Goal: Navigation & Orientation: Find specific page/section

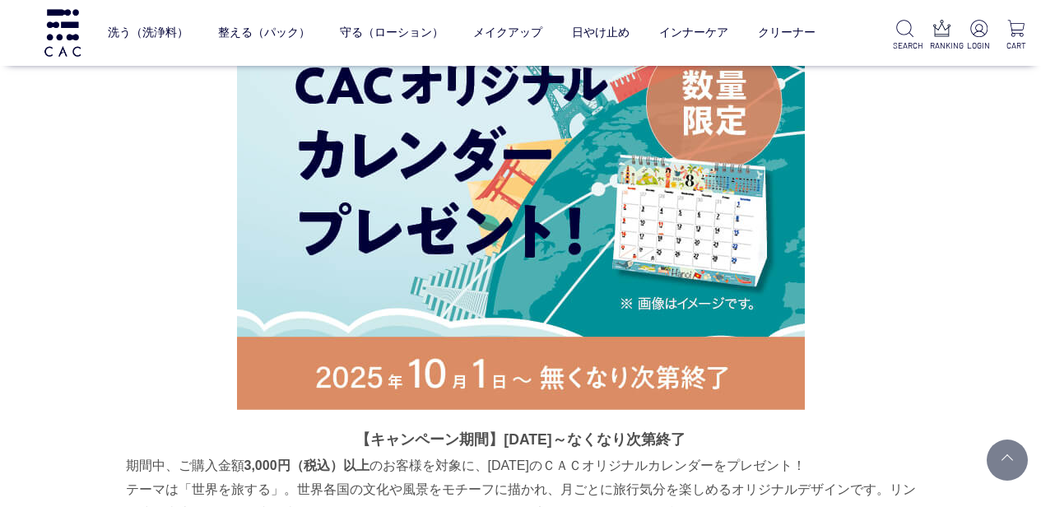
scroll to position [2570, 0]
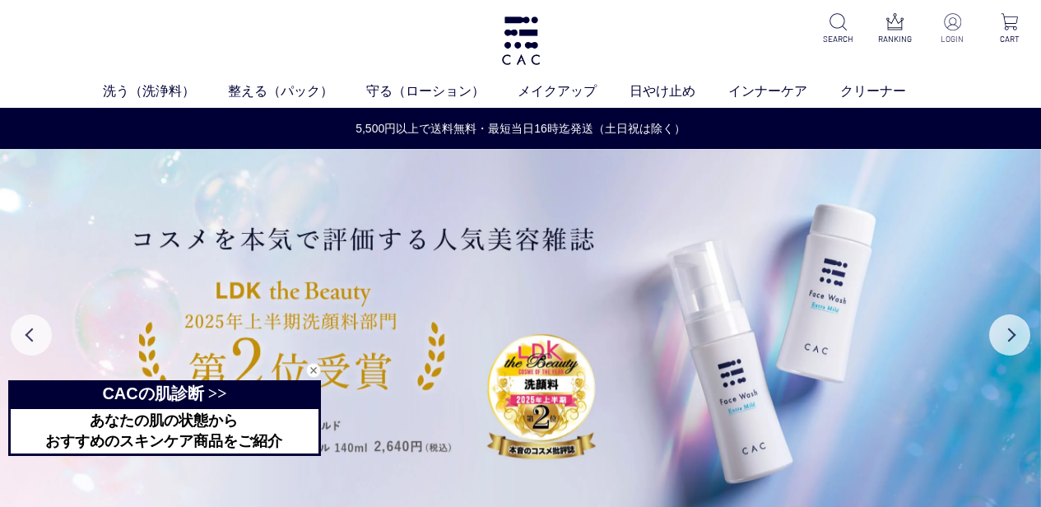
click at [962, 32] on p at bounding box center [952, 23] width 37 height 20
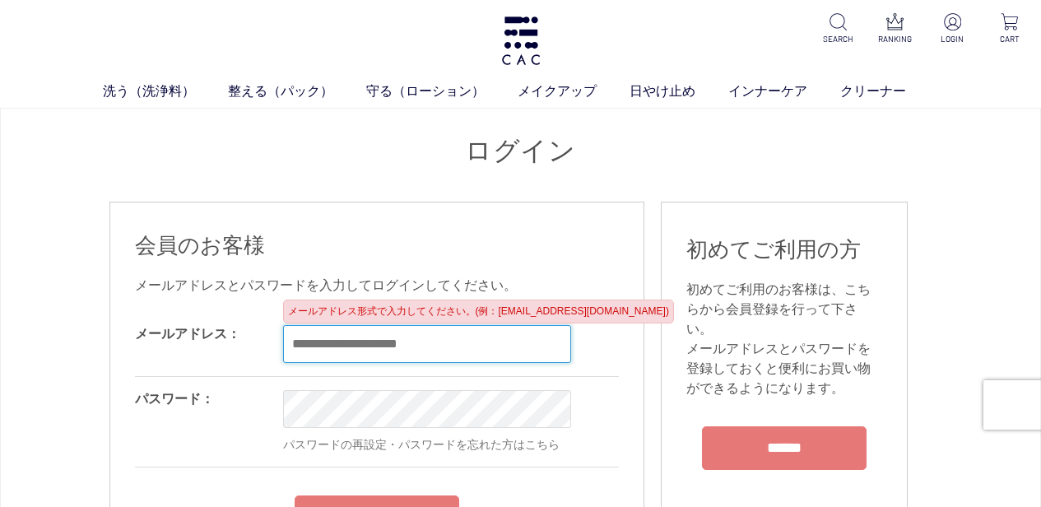
type input "**********"
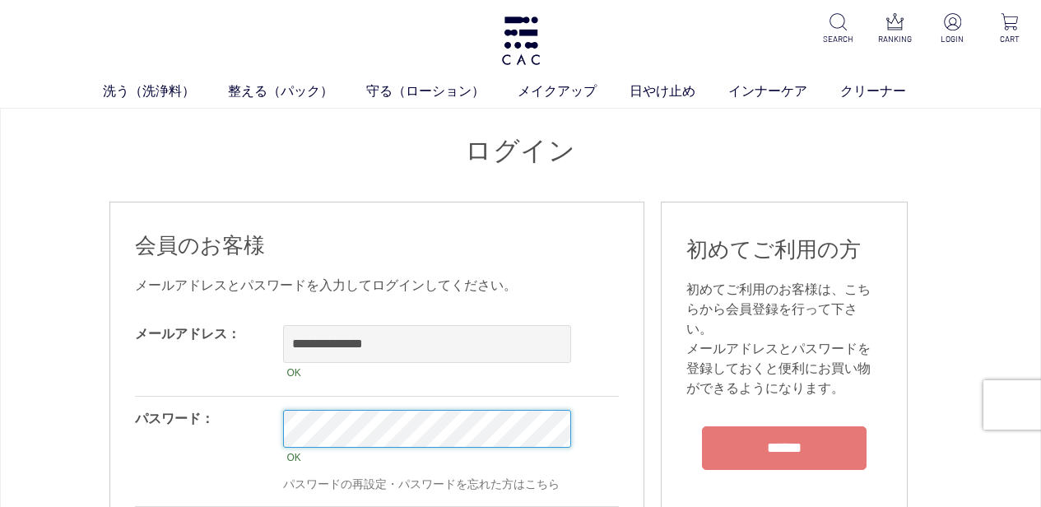
scroll to position [163, 0]
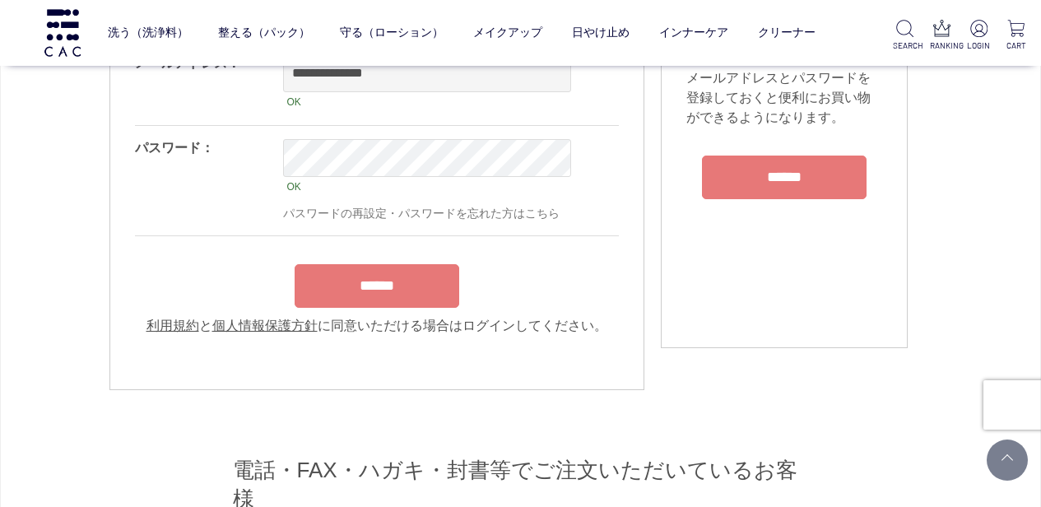
click at [415, 287] on input "******" at bounding box center [377, 286] width 165 height 44
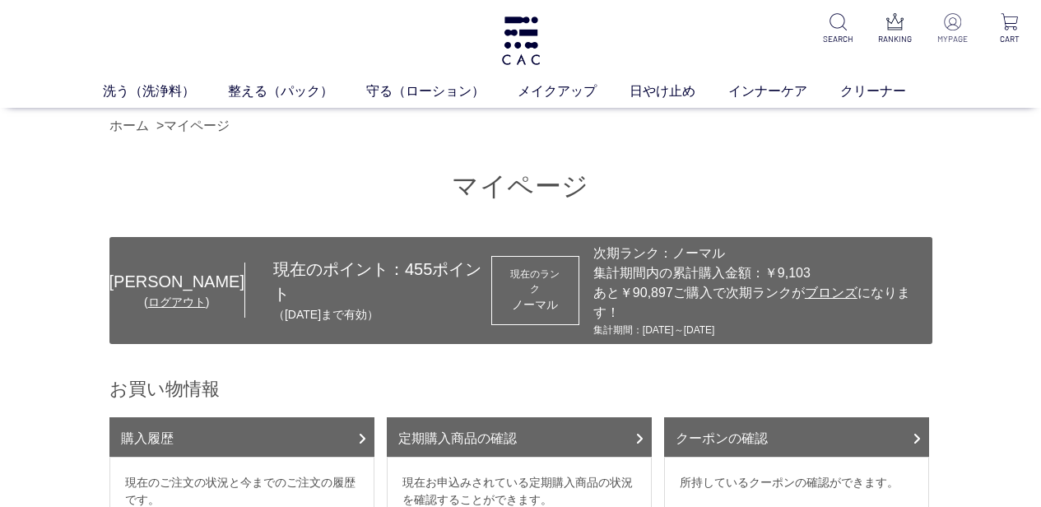
click at [955, 31] on p at bounding box center [952, 23] width 37 height 20
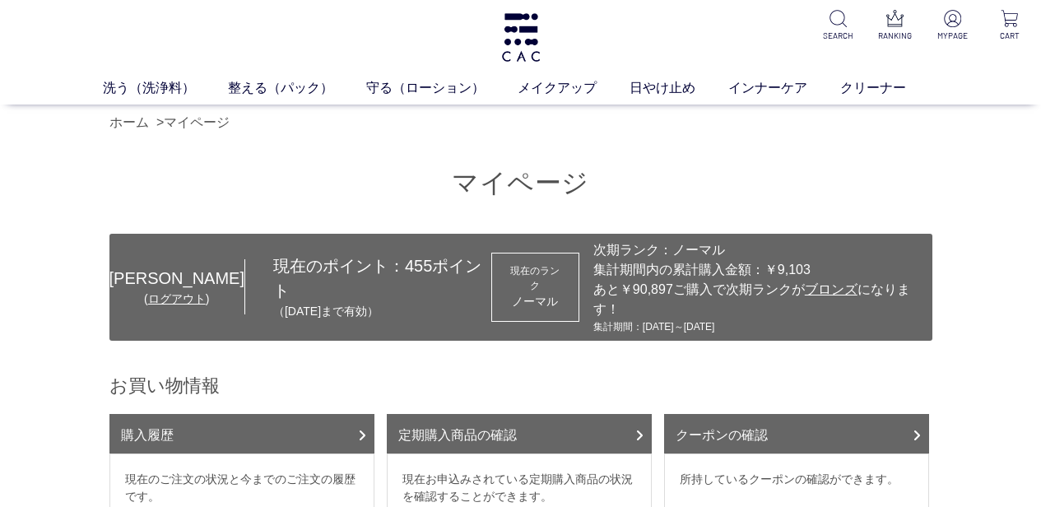
scroll to position [143, 0]
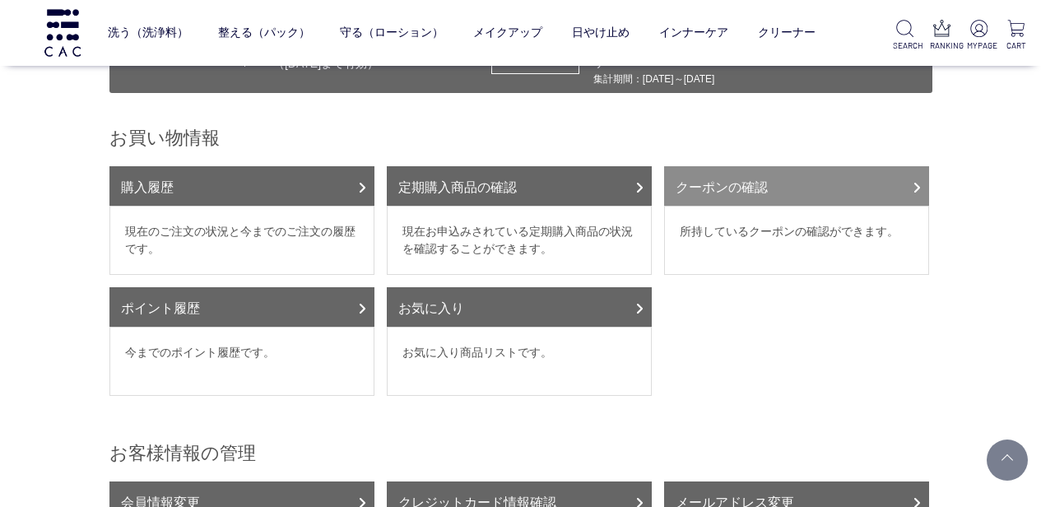
click at [764, 166] on link "クーポンの確認" at bounding box center [796, 185] width 265 height 39
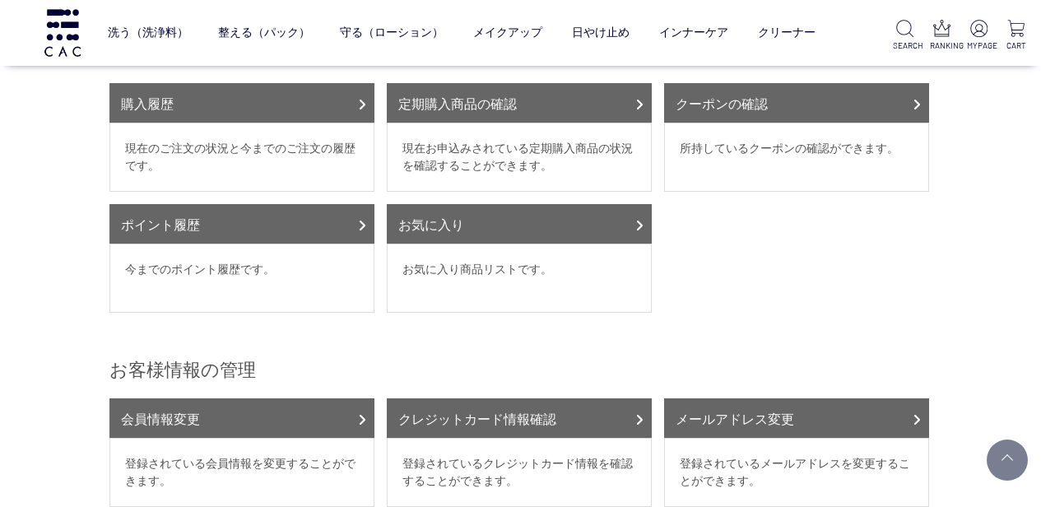
scroll to position [0, 0]
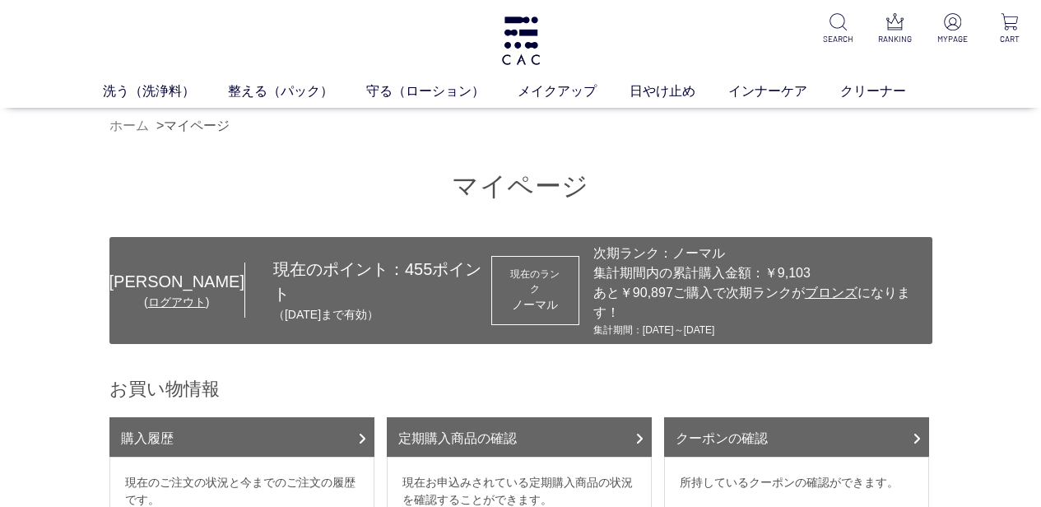
click at [130, 128] on link "ホーム" at bounding box center [128, 125] width 39 height 14
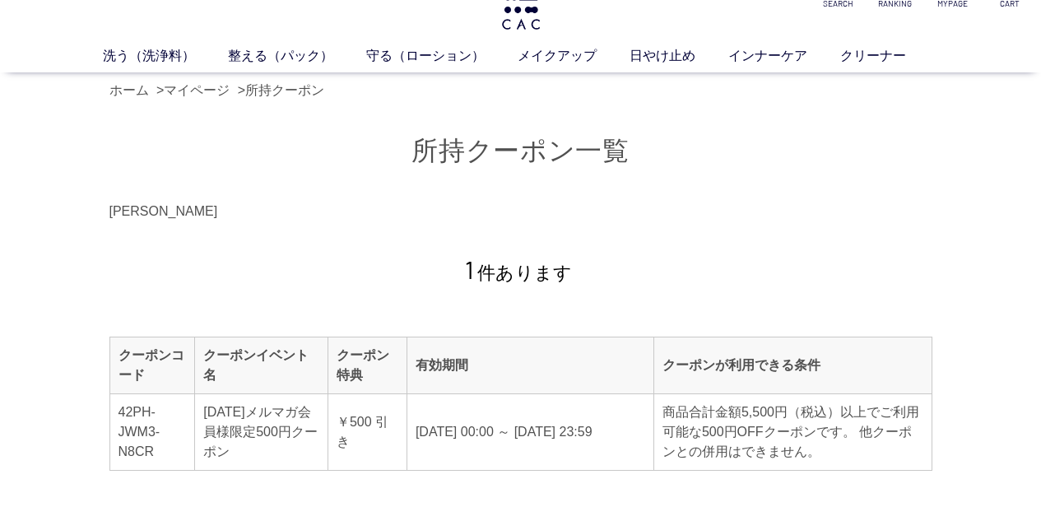
scroll to position [197, 0]
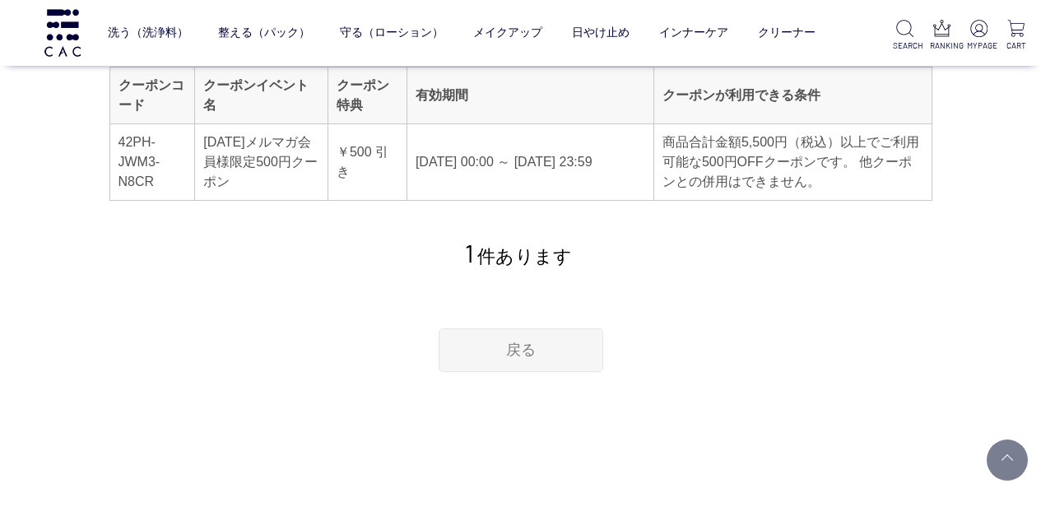
click at [553, 360] on link "戻る" at bounding box center [521, 350] width 165 height 44
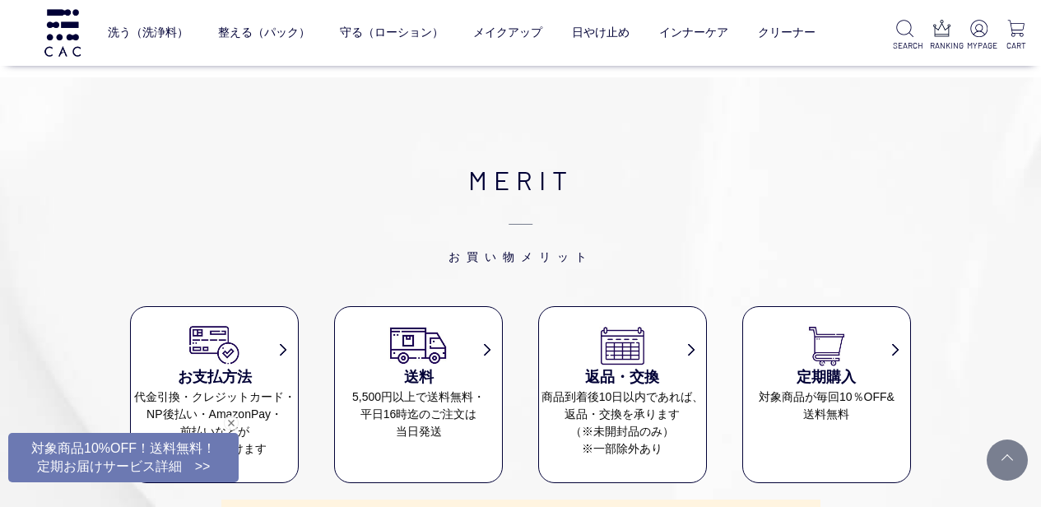
scroll to position [6942, 0]
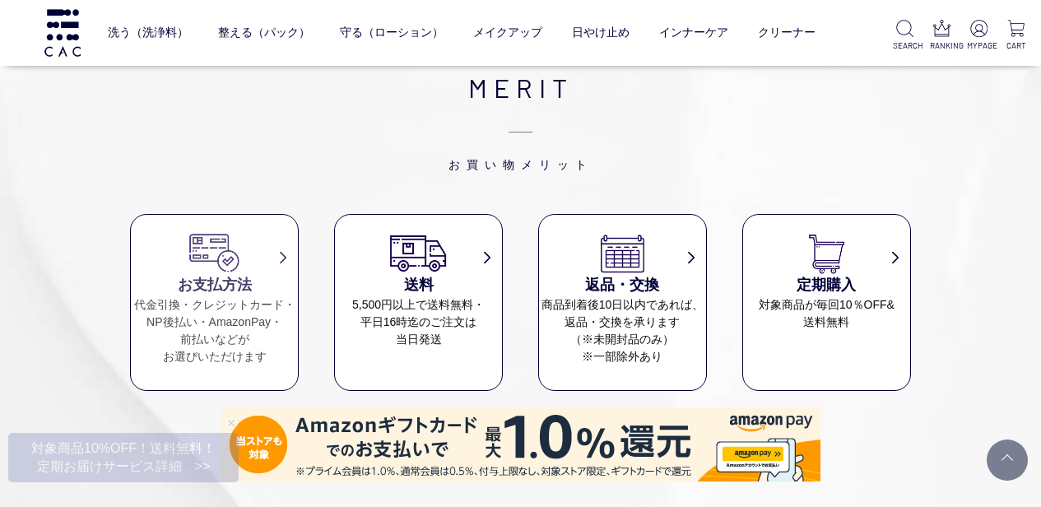
click at [230, 296] on dd "代金引換・クレジットカード・ NP後払い・AmazonPay・ 前払いなどが お選びいただけます" at bounding box center [214, 330] width 167 height 69
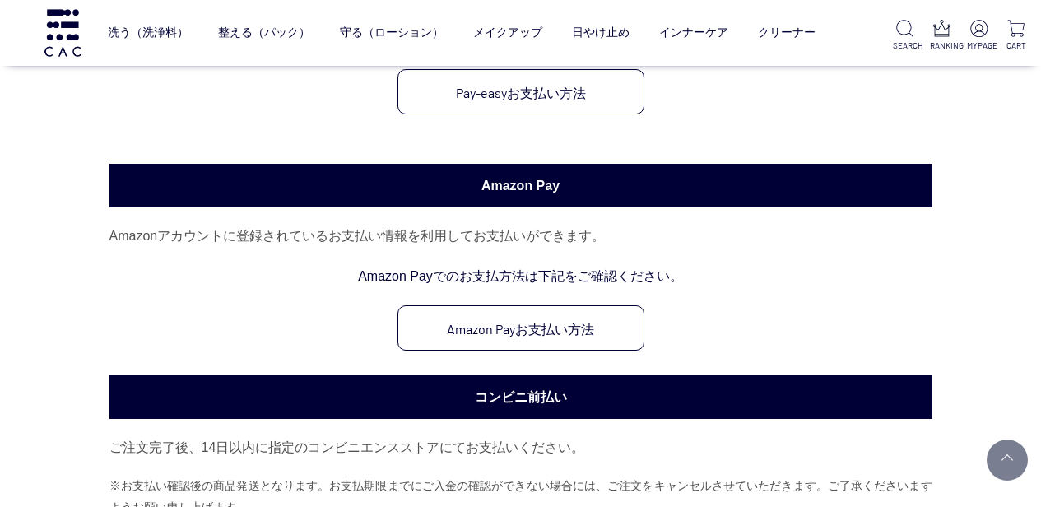
scroll to position [725, 0]
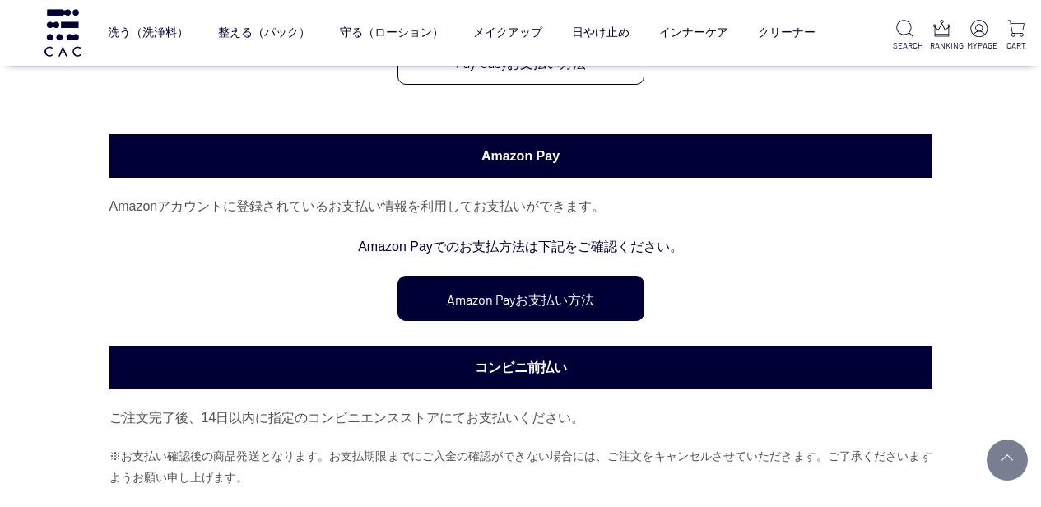
click at [556, 294] on link "Amazon Payお支払い方法" at bounding box center [520, 298] width 247 height 45
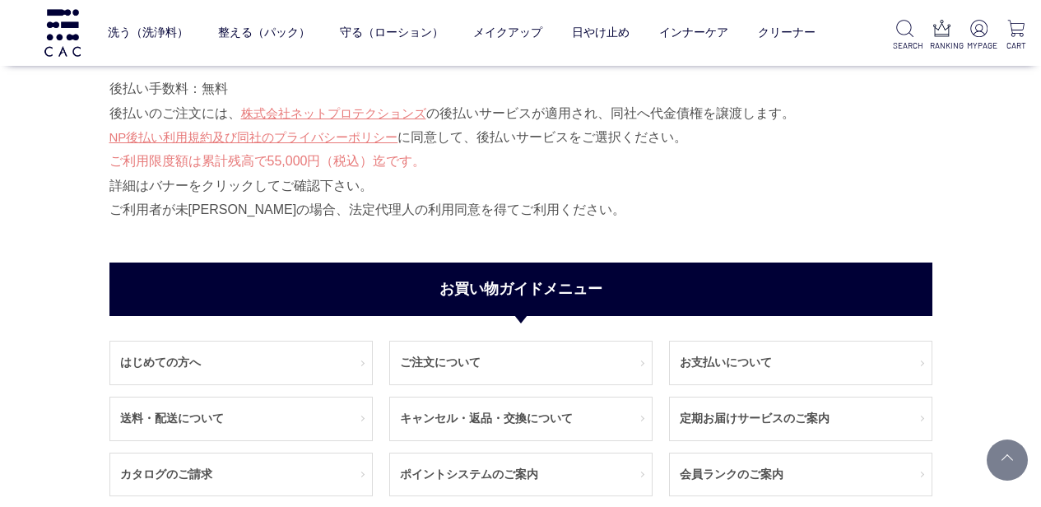
scroll to position [2100, 0]
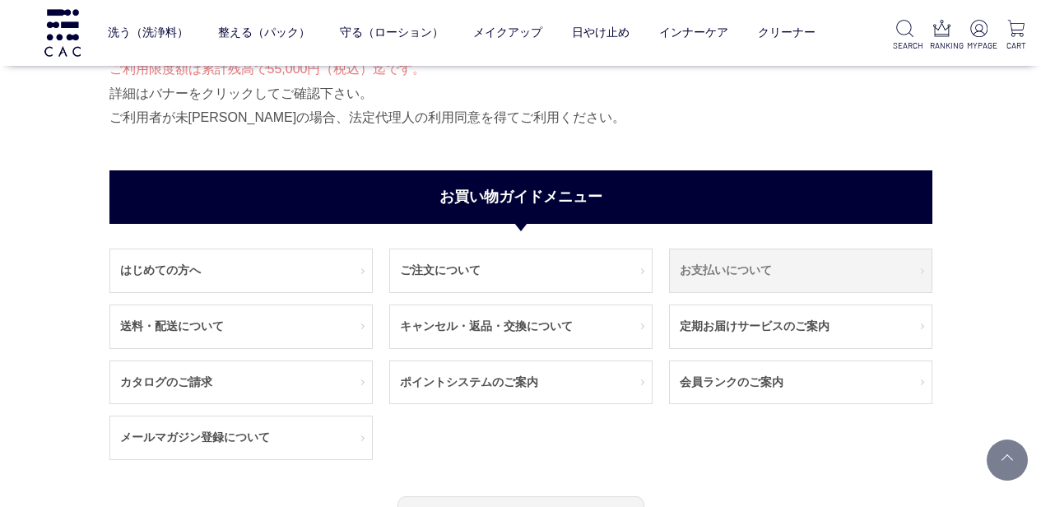
click at [719, 253] on link "お支払いについて" at bounding box center [801, 270] width 262 height 43
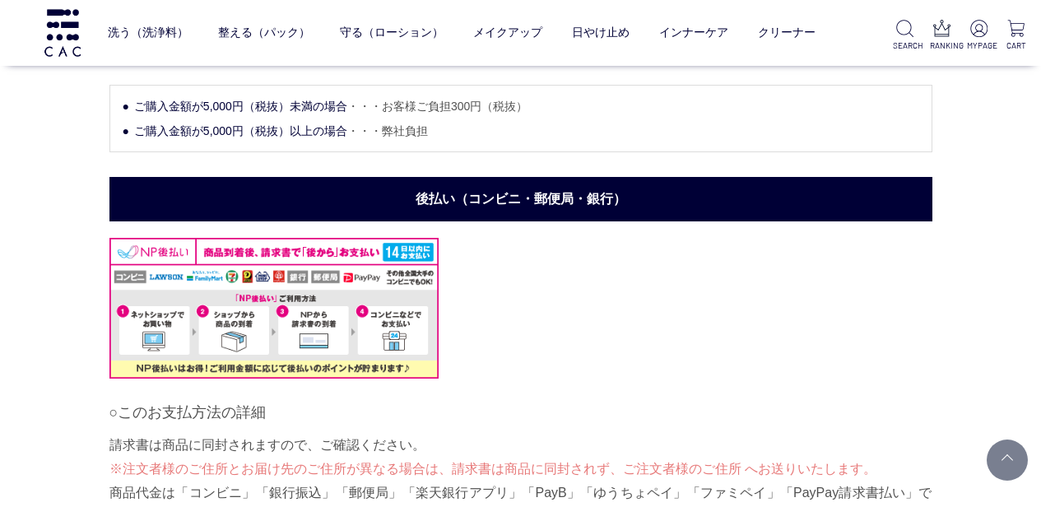
scroll to position [1545, 0]
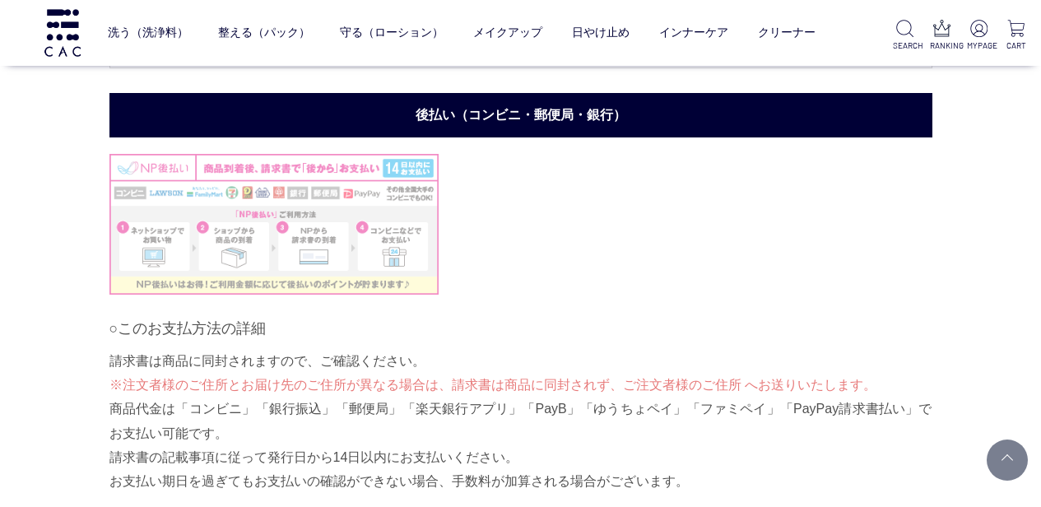
click at [350, 235] on img at bounding box center [273, 224] width 329 height 141
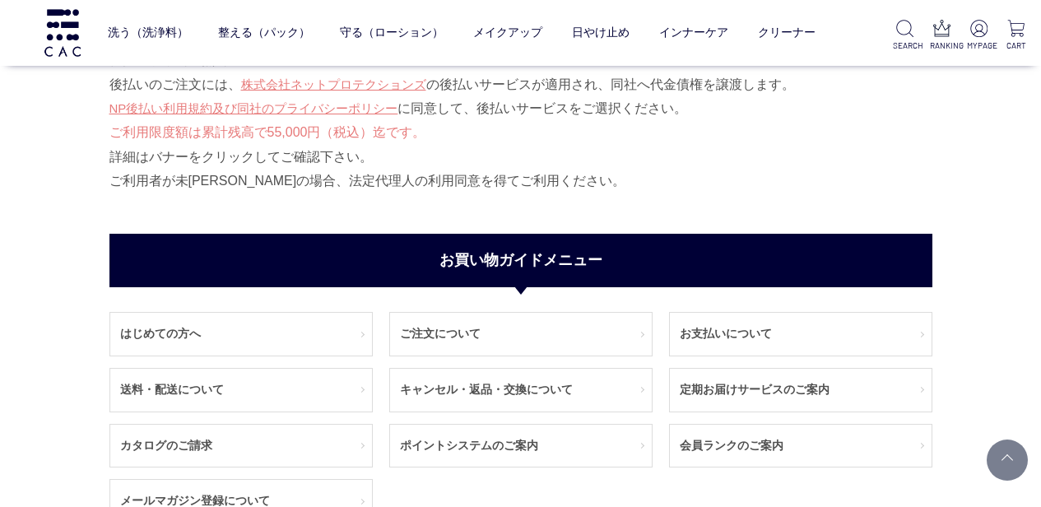
scroll to position [2112, 0]
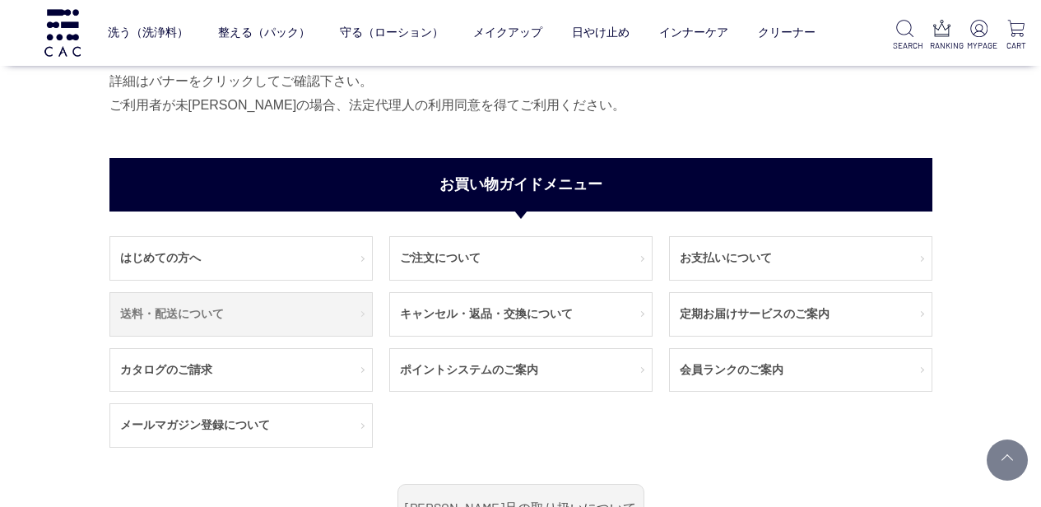
click at [312, 300] on link "送料・配送について" at bounding box center [241, 314] width 262 height 43
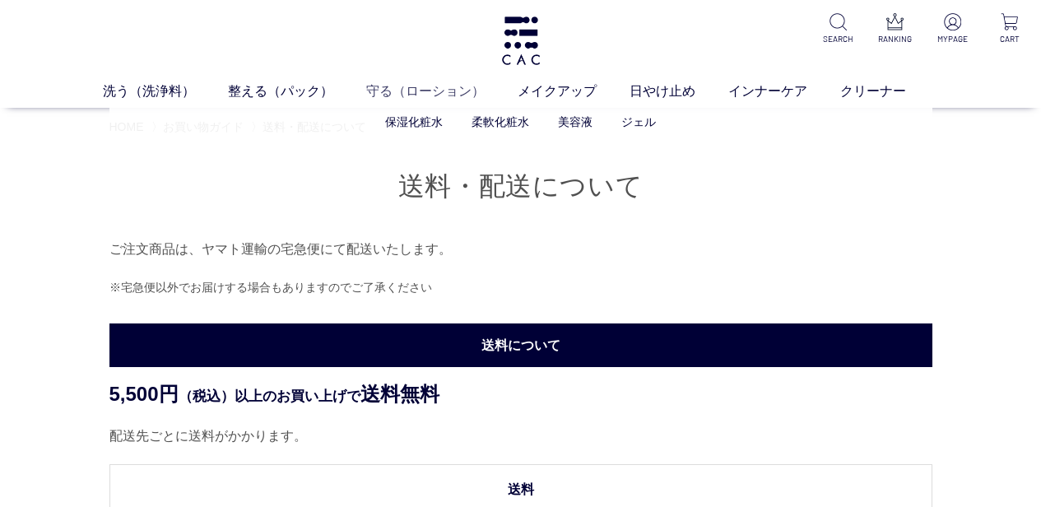
click at [448, 88] on link "守る（ローション）" at bounding box center [441, 91] width 151 height 20
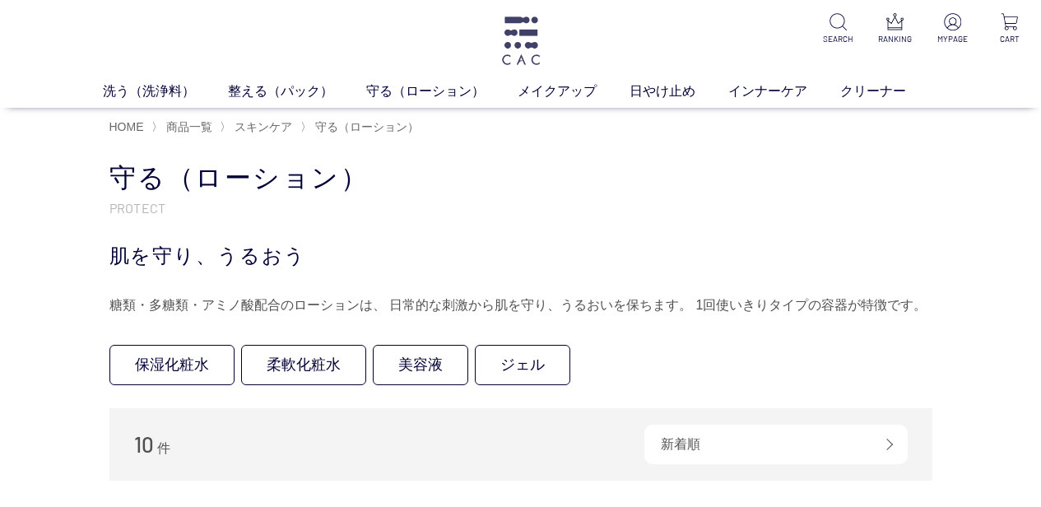
click at [515, 28] on img at bounding box center [520, 40] width 43 height 49
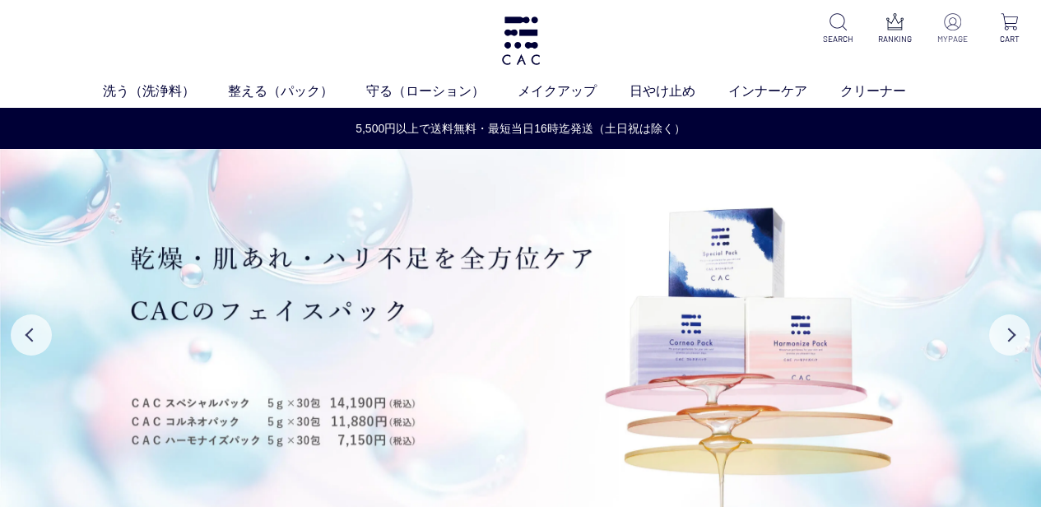
click at [945, 35] on p "MYPAGE" at bounding box center [952, 39] width 37 height 12
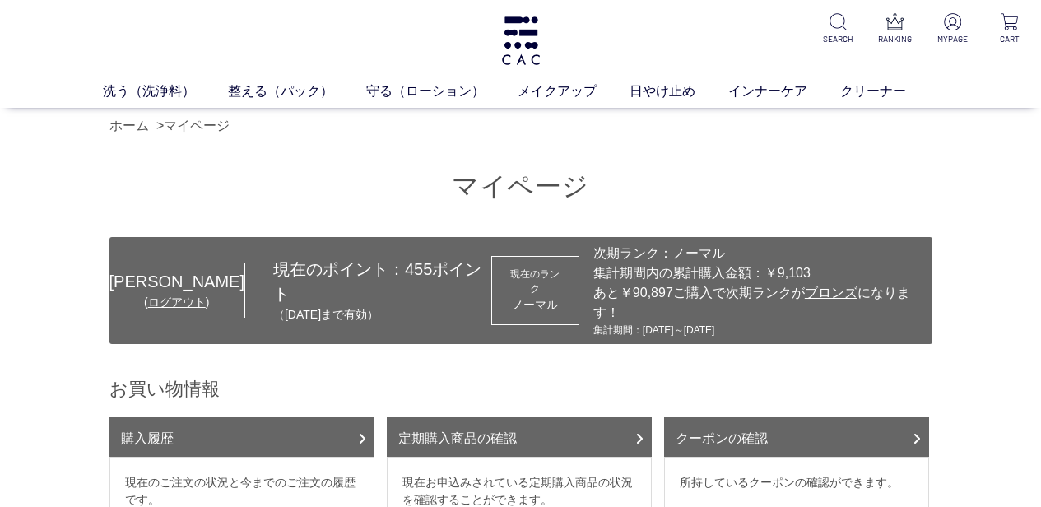
click at [179, 299] on div "( ログアウト )" at bounding box center [176, 302] width 135 height 17
click at [178, 295] on link "ログアウト" at bounding box center [177, 301] width 58 height 13
